Goal: Task Accomplishment & Management: Complete application form

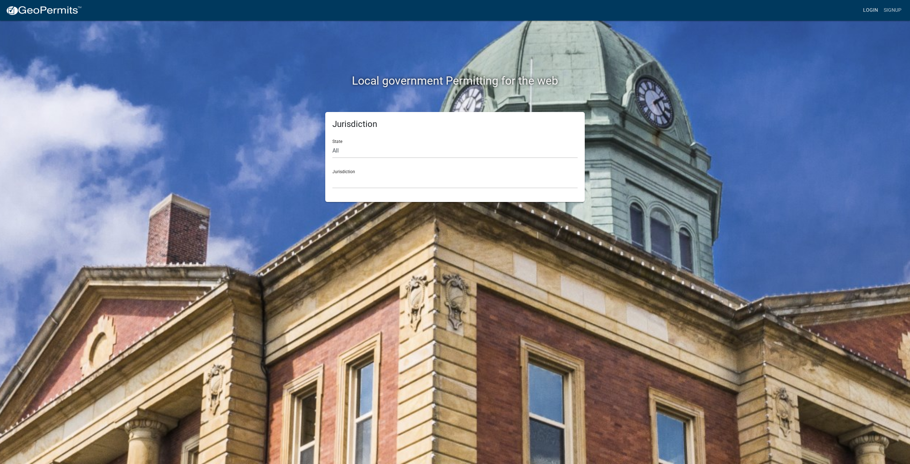
click at [873, 11] on link "Login" at bounding box center [870, 11] width 21 height 14
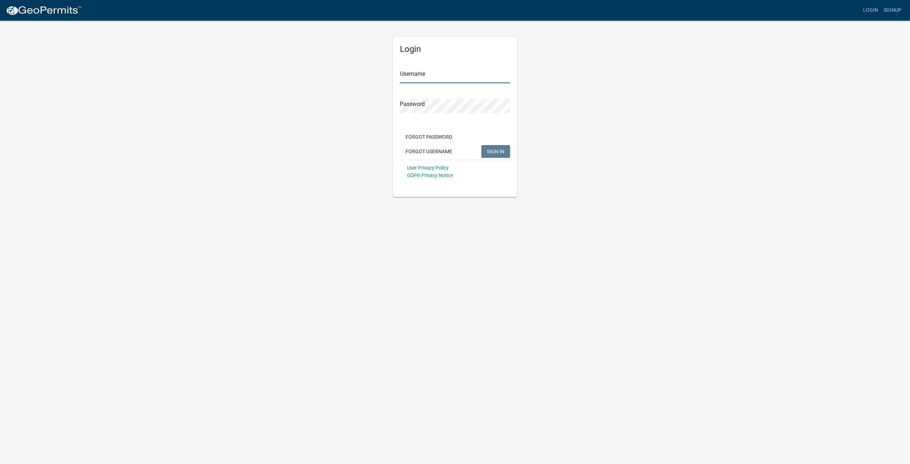
type input "cptmorgemaker"
click at [503, 151] on span "SIGN IN" at bounding box center [495, 151] width 17 height 6
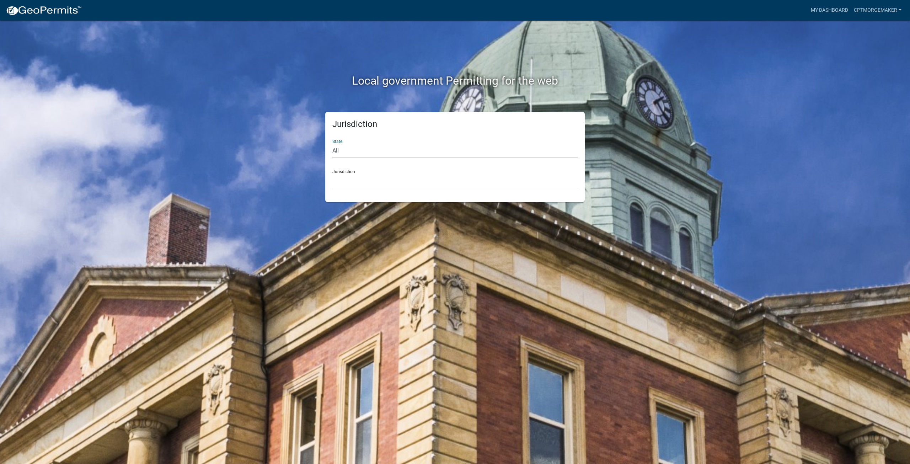
click at [447, 151] on select "All [US_STATE] [US_STATE] [US_STATE] [US_STATE] [US_STATE] [US_STATE] [US_STATE…" at bounding box center [454, 151] width 245 height 15
select select "[US_STATE]"
click at [332, 144] on select "All [US_STATE] [US_STATE] [US_STATE] [US_STATE] [US_STATE] [US_STATE] [US_STATE…" at bounding box center [454, 151] width 245 height 15
click at [360, 190] on div "Jurisdiction State All [US_STATE] [US_STATE] [US_STATE] [US_STATE] [US_STATE] […" at bounding box center [454, 157] width 259 height 90
click at [359, 185] on select "City of [GEOGRAPHIC_DATA], [US_STATE] City of [GEOGRAPHIC_DATA], [US_STATE] Cit…" at bounding box center [454, 181] width 245 height 15
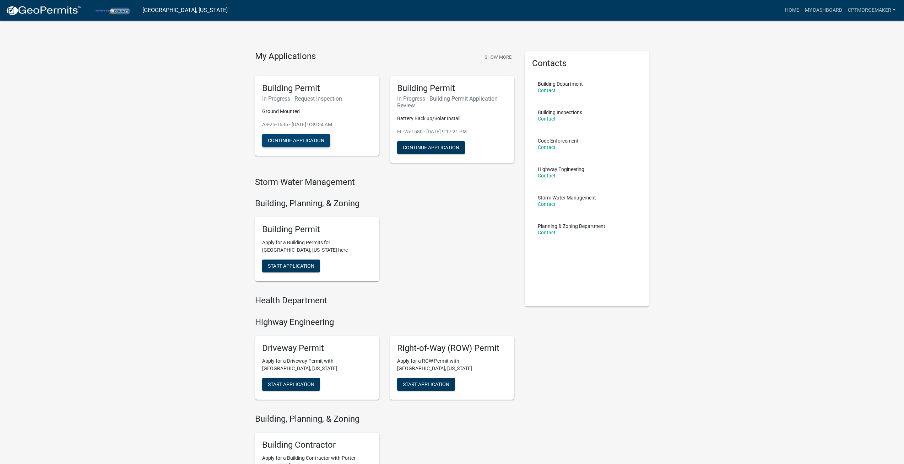
click at [317, 139] on button "Continue Application" at bounding box center [296, 140] width 68 height 13
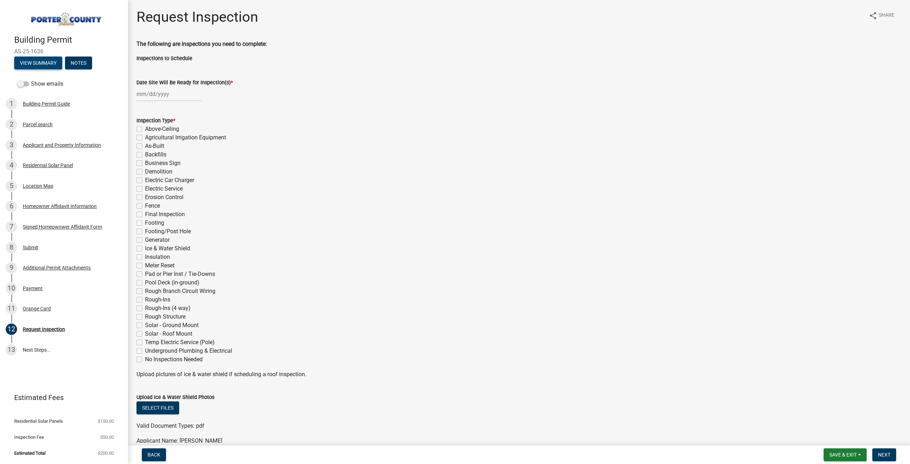
click at [54, 62] on button "View Summary" at bounding box center [38, 62] width 48 height 13
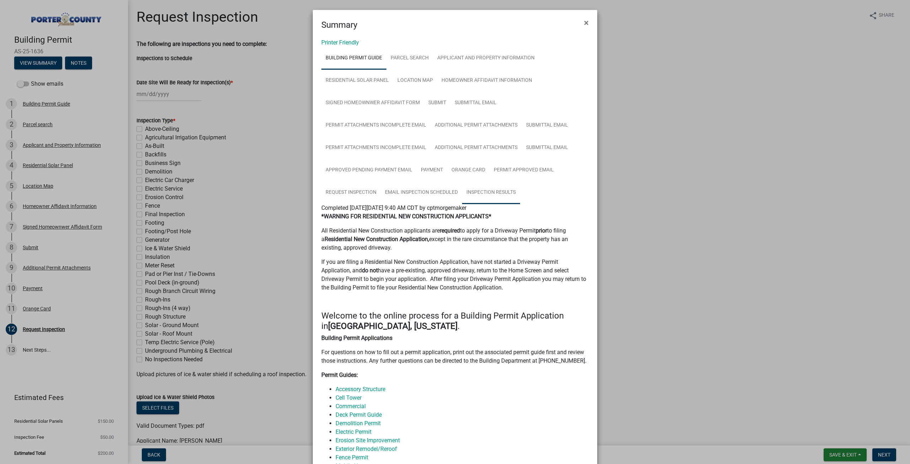
click at [489, 189] on link "Inspection Results" at bounding box center [491, 192] width 58 height 23
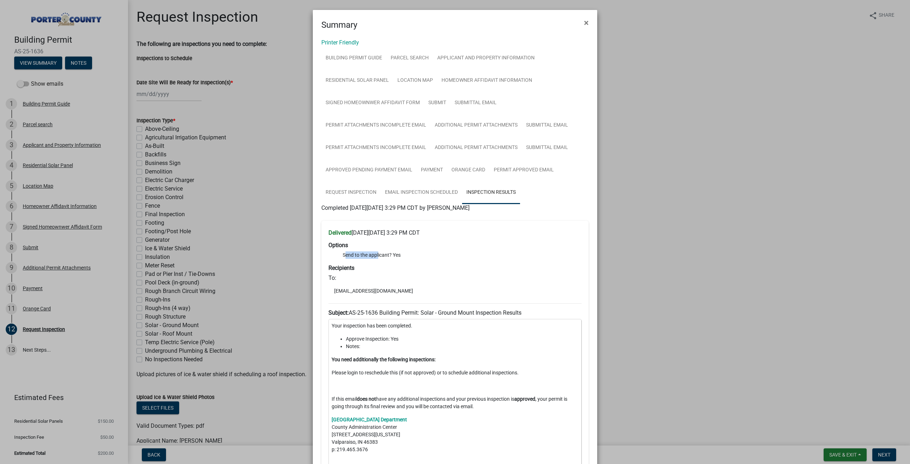
drag, startPoint x: 341, startPoint y: 253, endPoint x: 375, endPoint y: 252, distance: 33.8
click at [375, 252] on li "Send to the applicant? Yes" at bounding box center [462, 254] width 239 height 7
click at [393, 256] on li "Send to the applicant? Yes" at bounding box center [462, 254] width 239 height 7
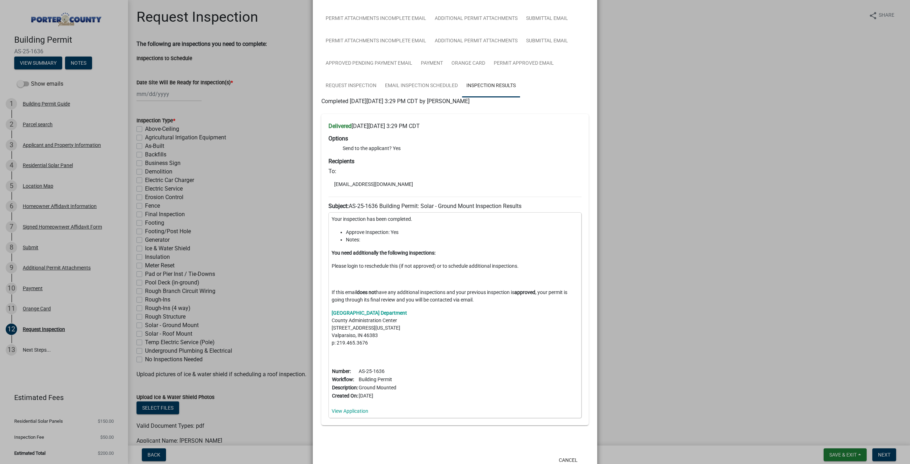
scroll to position [130, 0]
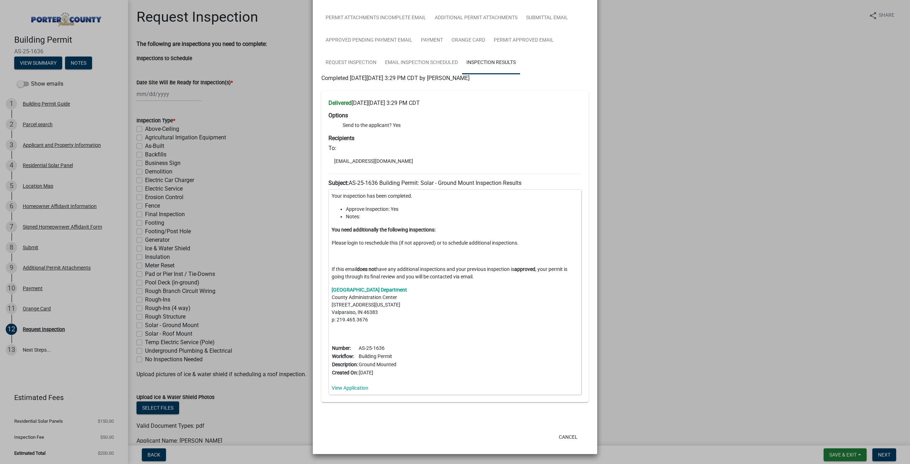
click at [268, 269] on ngb-modal-window "Summary × Printer Friendly Building Permit Guide Parcel search Applicant and Pr…" at bounding box center [455, 232] width 910 height 464
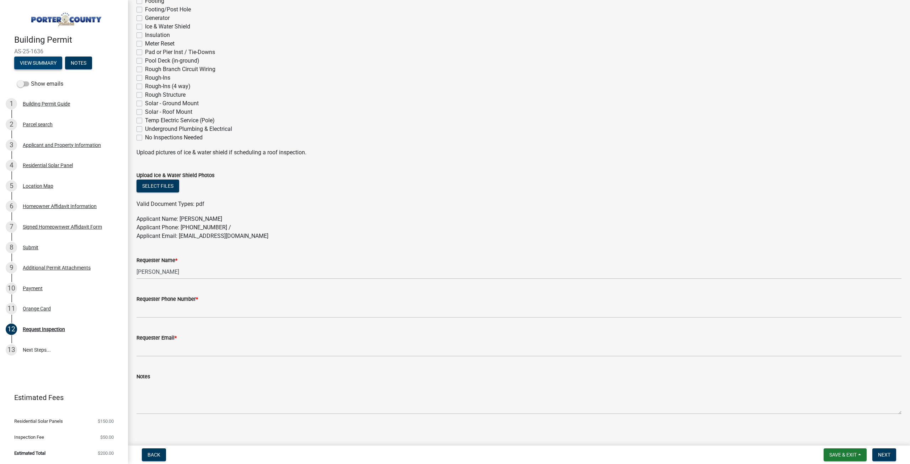
scroll to position [227, 0]
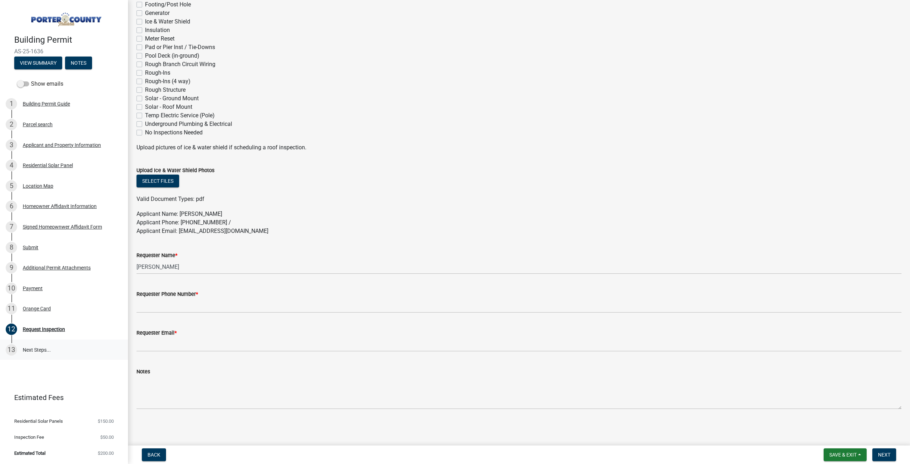
click at [42, 351] on link "13 Next Steps..." at bounding box center [64, 349] width 128 height 21
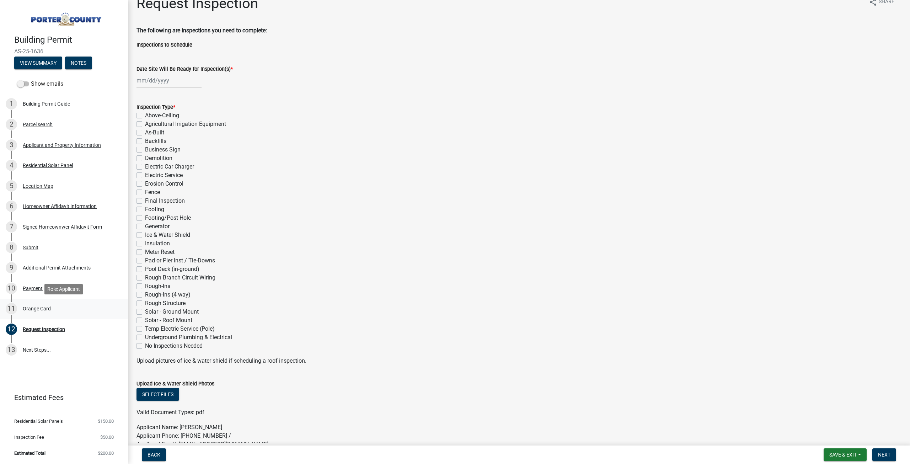
click at [35, 306] on div "Orange Card" at bounding box center [37, 308] width 28 height 5
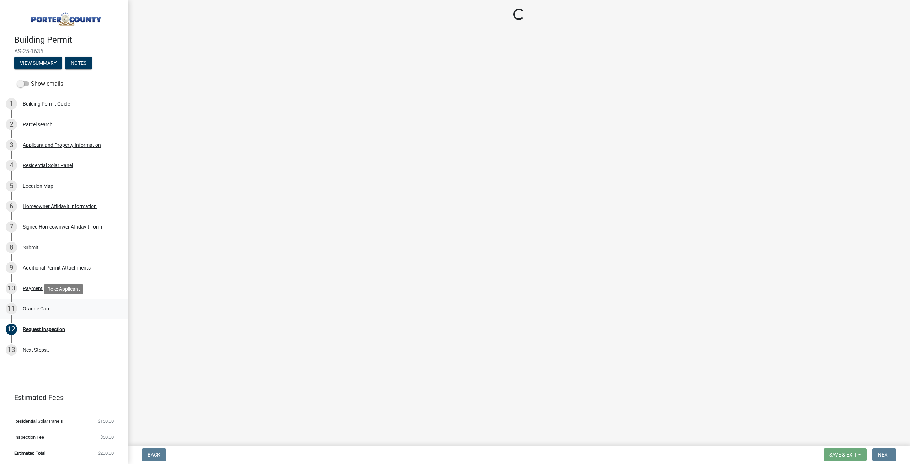
scroll to position [0, 0]
click at [41, 306] on div "Orange Card" at bounding box center [37, 308] width 28 height 5
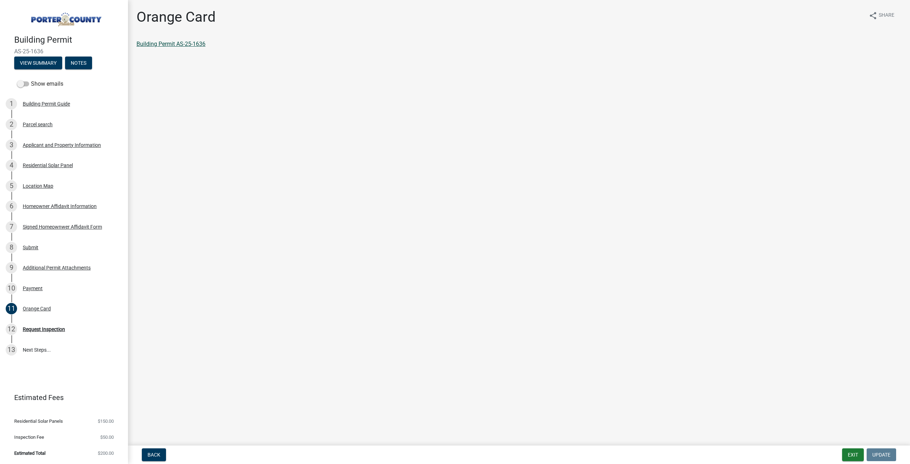
click at [192, 44] on link "Building Permit AS-25-1636" at bounding box center [170, 44] width 69 height 7
click at [39, 328] on div "Request Inspection" at bounding box center [44, 329] width 42 height 5
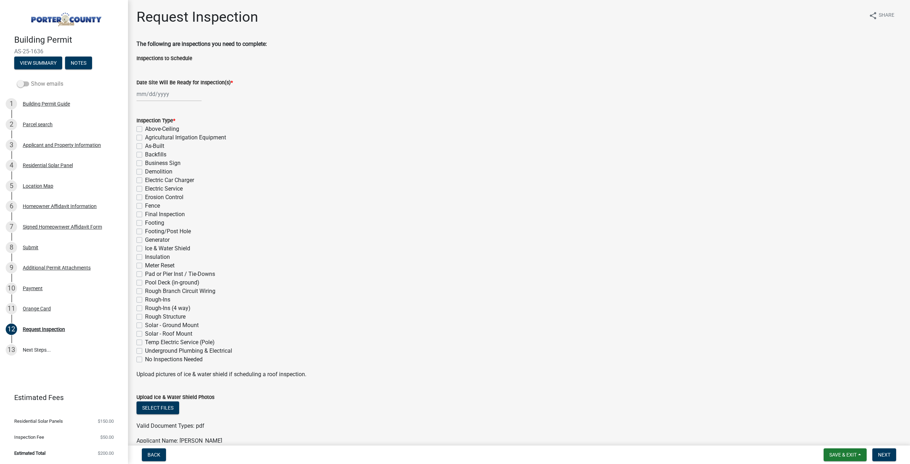
click at [25, 82] on span at bounding box center [23, 83] width 12 height 5
click at [31, 80] on input "Show emails" at bounding box center [31, 80] width 0 height 0
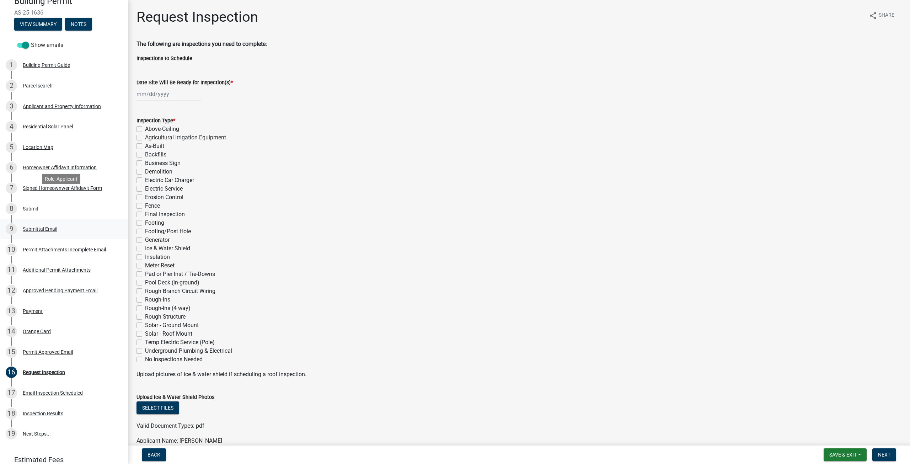
scroll to position [100, 0]
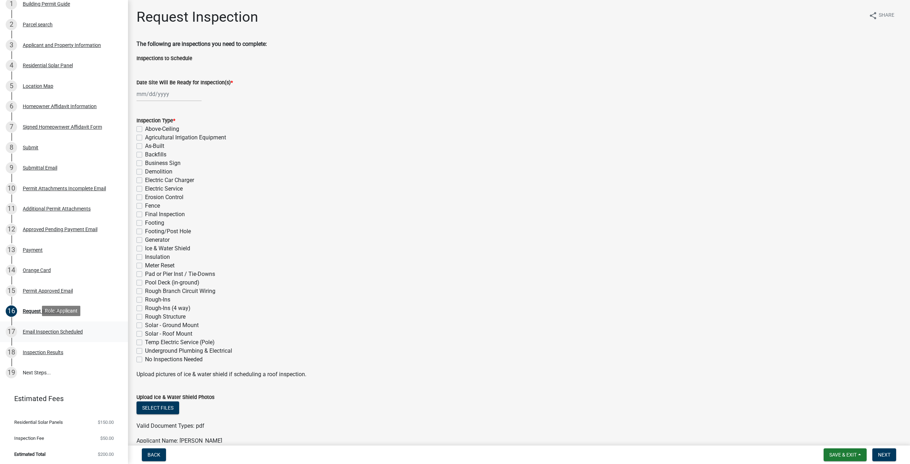
click at [53, 332] on div "Email Inspection Scheduled" at bounding box center [53, 331] width 60 height 5
click at [35, 330] on div "Email Inspection Scheduled" at bounding box center [53, 331] width 60 height 5
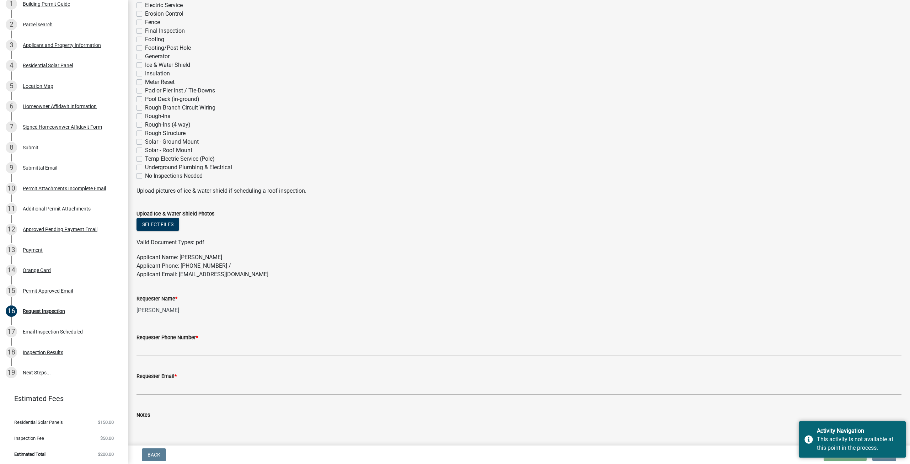
scroll to position [227, 0]
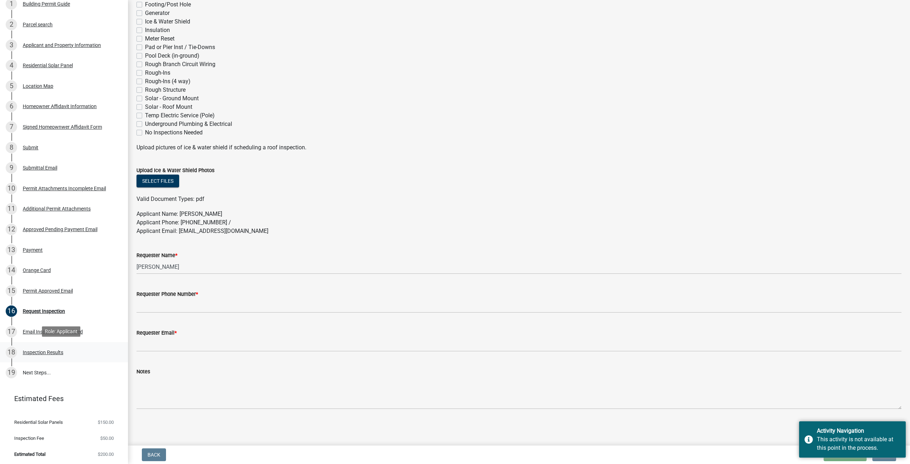
click at [47, 350] on div "Inspection Results" at bounding box center [43, 352] width 41 height 5
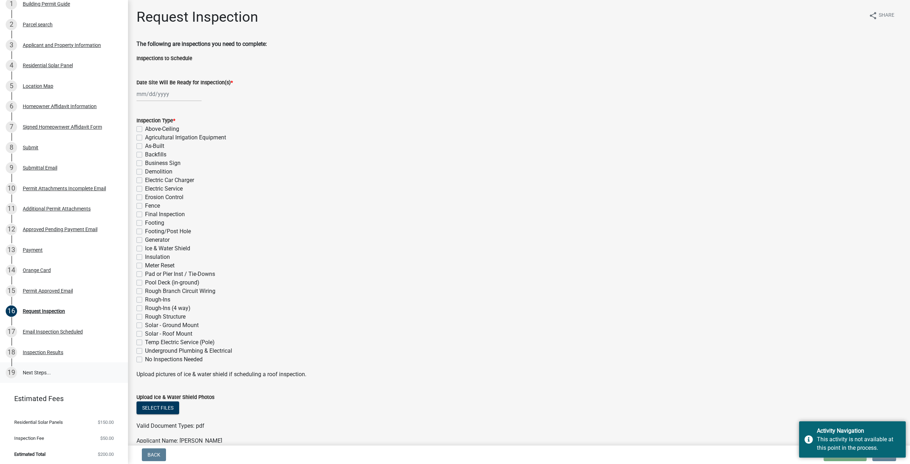
click at [26, 366] on link "19 Next Steps..." at bounding box center [64, 372] width 128 height 21
click at [36, 336] on div "17 Email Inspection Scheduled" at bounding box center [61, 331] width 111 height 11
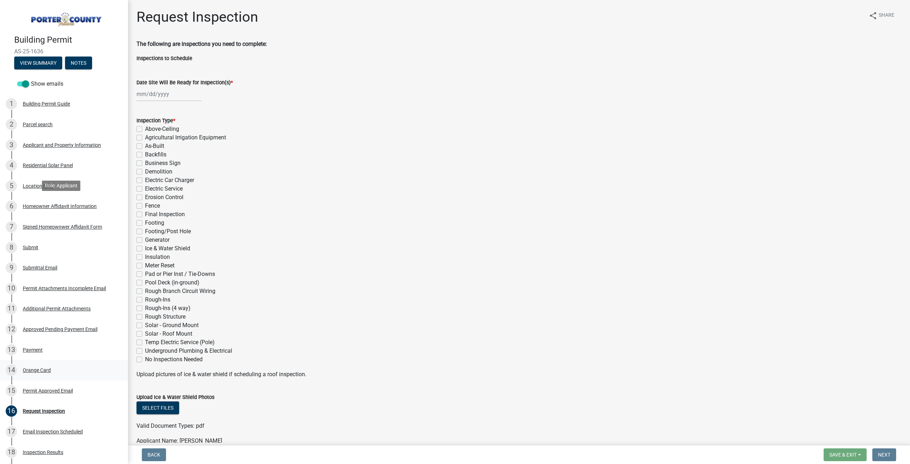
scroll to position [100, 0]
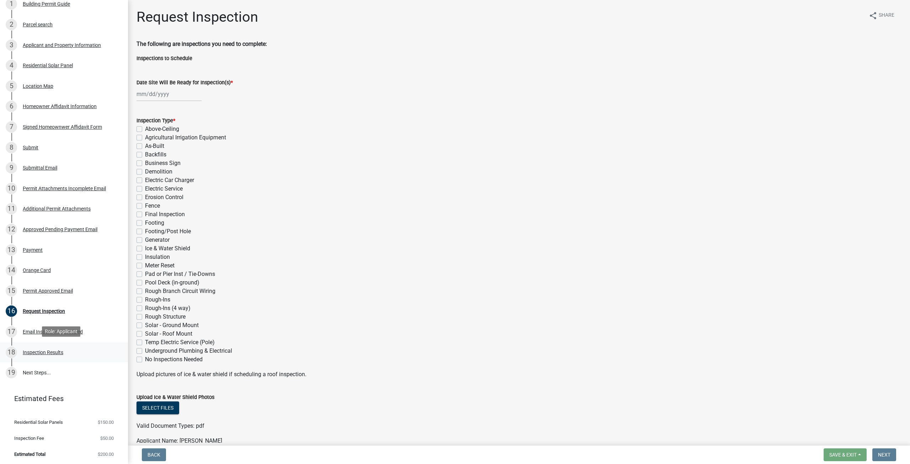
click at [38, 346] on div "18 Inspection Results" at bounding box center [61, 351] width 111 height 11
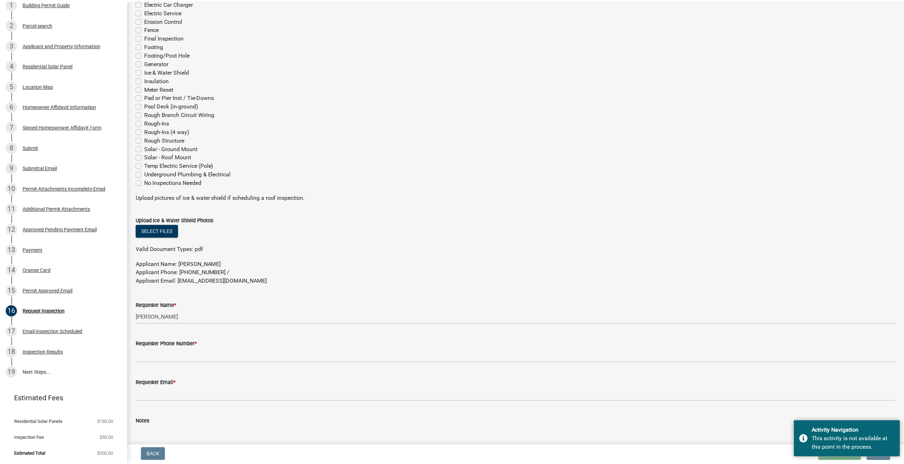
scroll to position [227, 0]
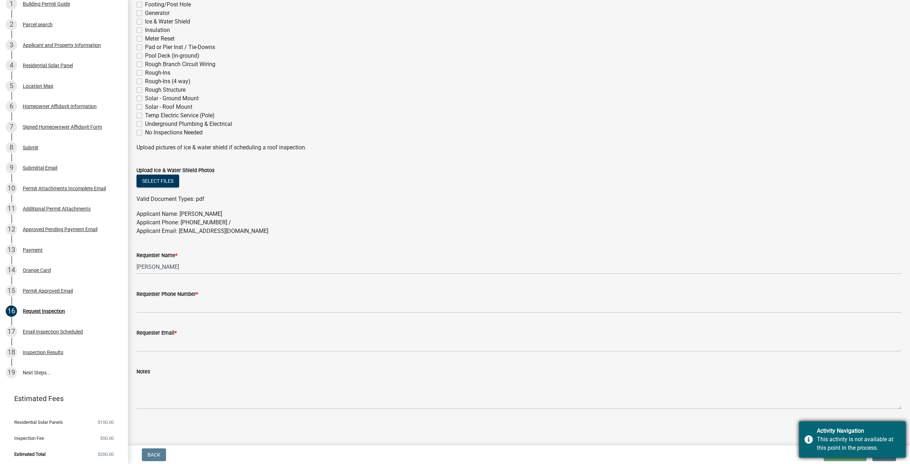
click at [858, 426] on div "Activity Navigation This activity is not available at this point in the process." at bounding box center [852, 439] width 107 height 36
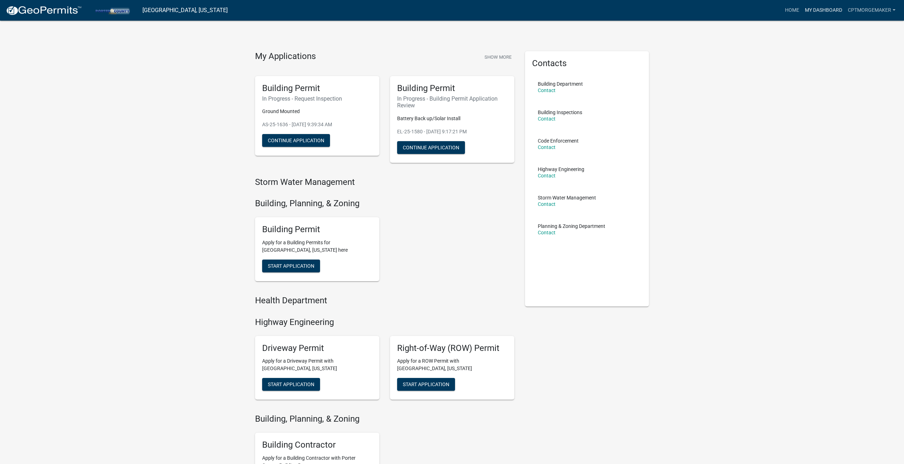
click at [830, 9] on link "My Dashboard" at bounding box center [823, 11] width 43 height 14
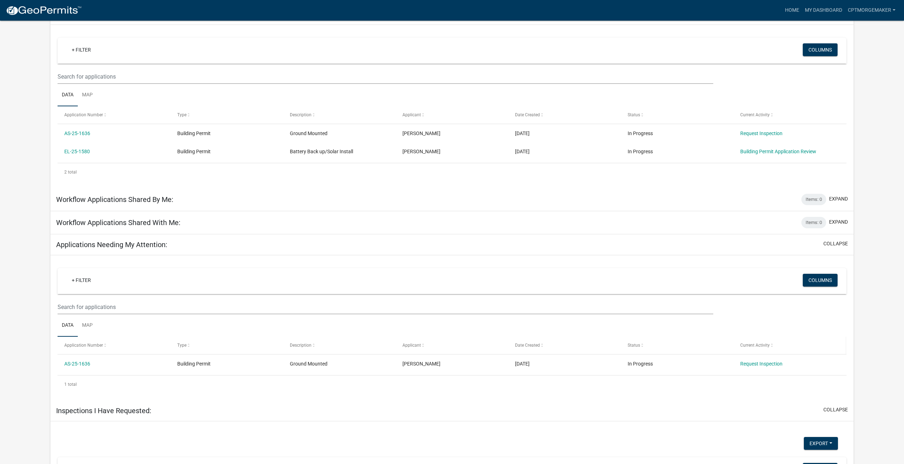
scroll to position [189, 0]
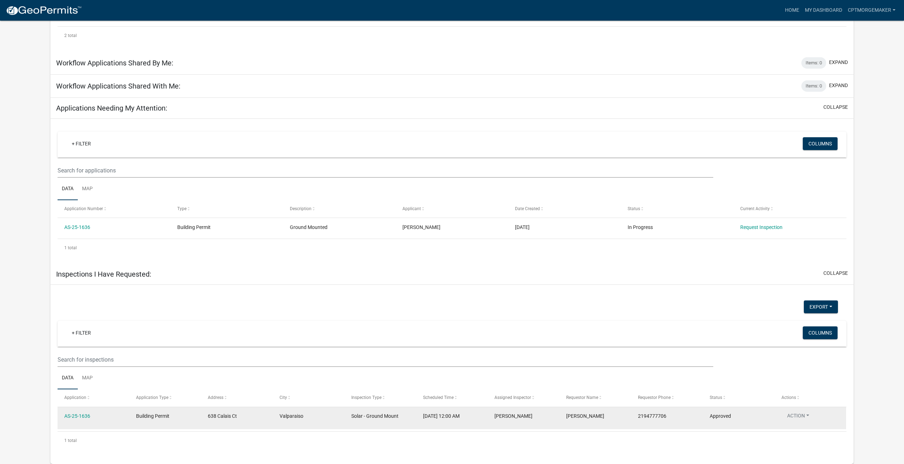
click at [808, 414] on button "Action" at bounding box center [798, 417] width 33 height 10
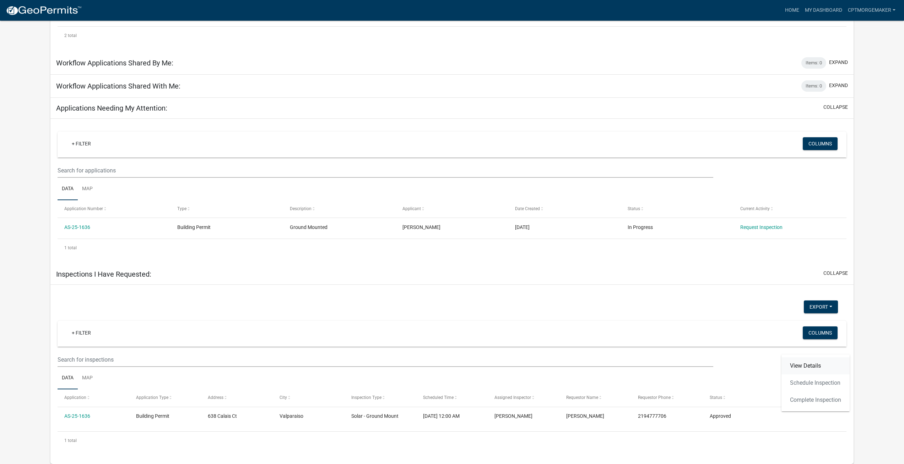
click at [810, 364] on link "View Details" at bounding box center [816, 365] width 68 height 17
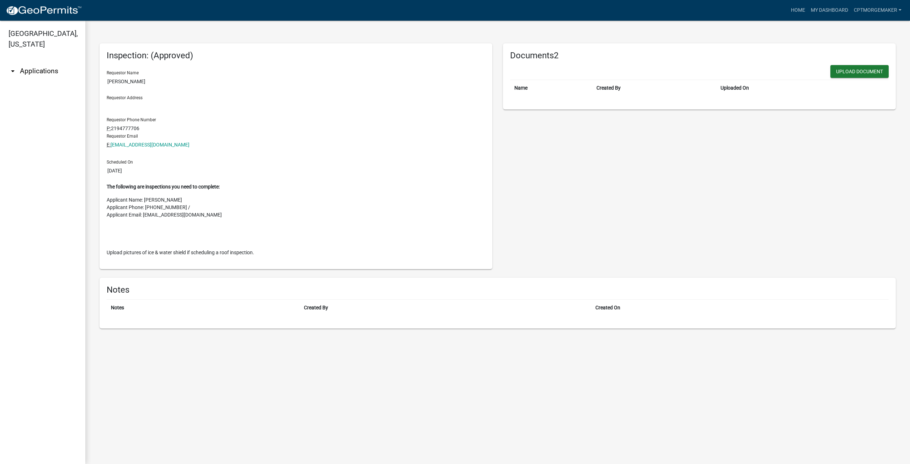
click at [39, 63] on link "arrow_drop_down Applications" at bounding box center [42, 71] width 85 height 17
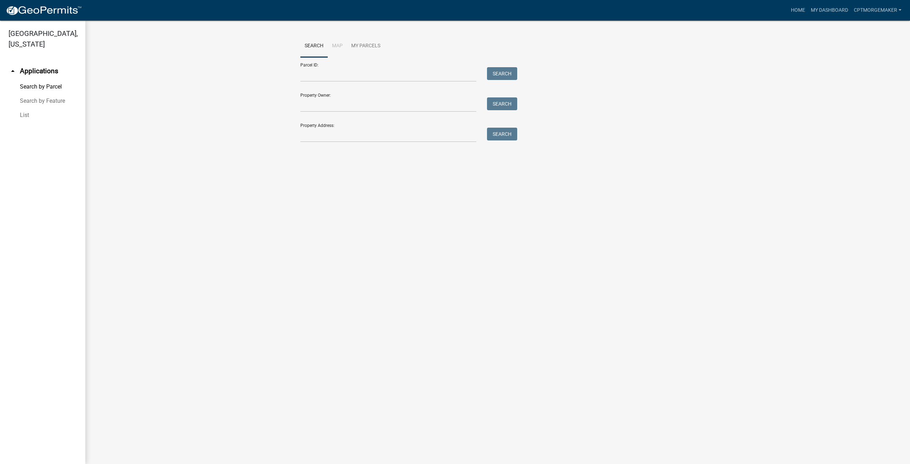
click at [39, 63] on link "arrow_drop_up Applications" at bounding box center [42, 71] width 85 height 17
click at [16, 67] on icon "arrow_drop_up" at bounding box center [13, 71] width 9 height 9
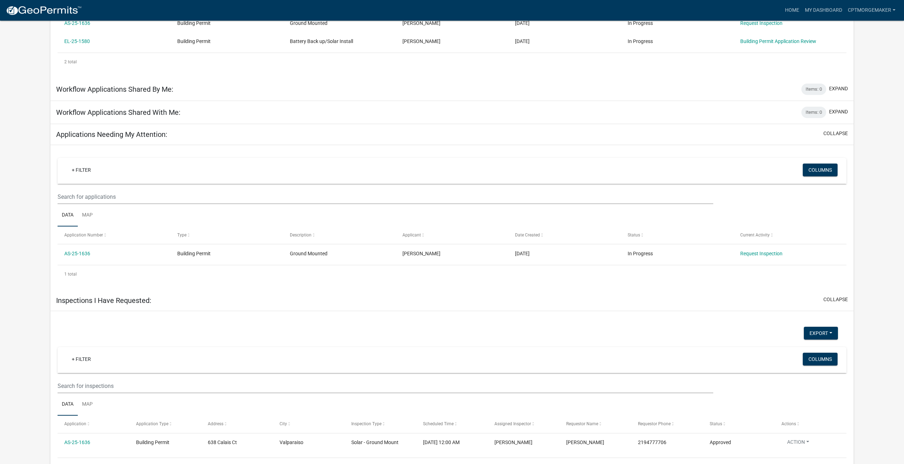
scroll to position [118, 0]
